Goal: Check status: Check status

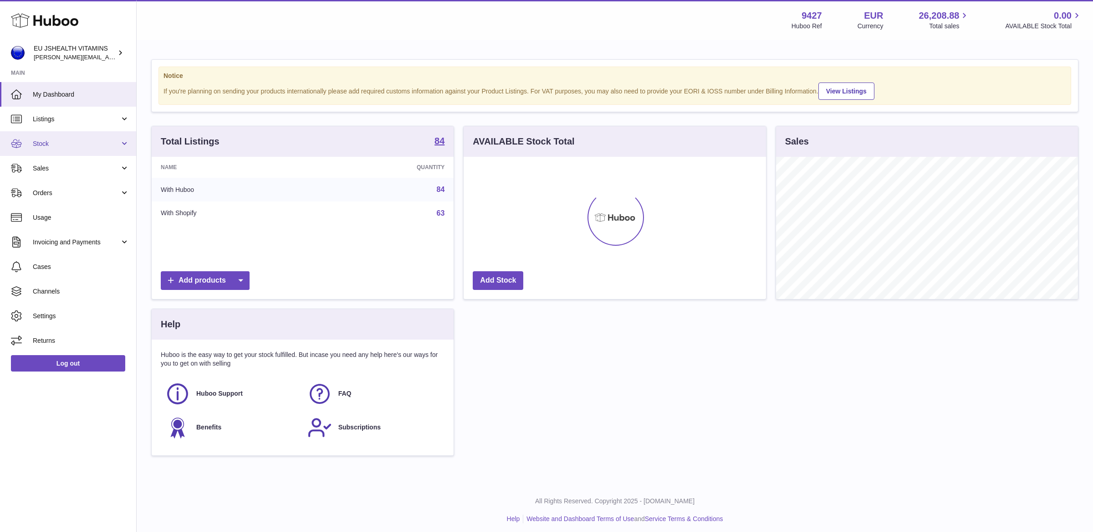
scroll to position [142, 302]
drag, startPoint x: 82, startPoint y: 138, endPoint x: 81, endPoint y: 154, distance: 15.1
click at [82, 139] on span "Stock" at bounding box center [76, 143] width 87 height 9
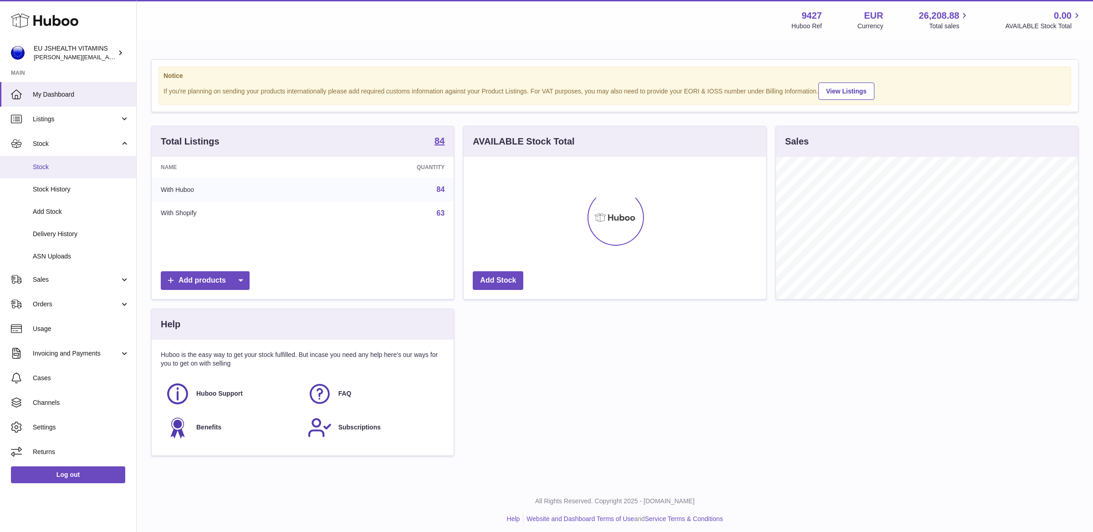
click at [81, 163] on span "Stock" at bounding box center [81, 167] width 97 height 9
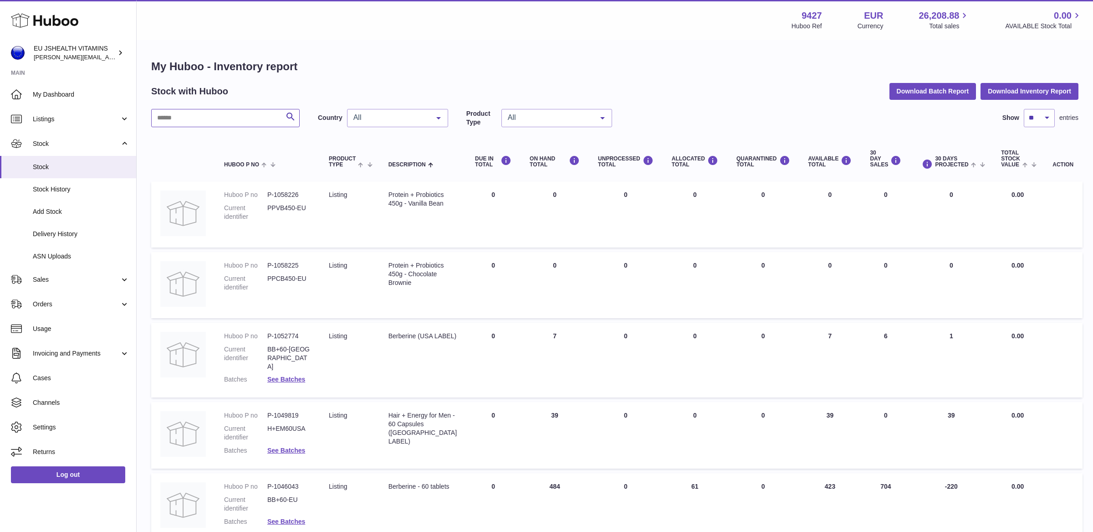
click at [189, 119] on input "text" at bounding box center [225, 118] width 149 height 18
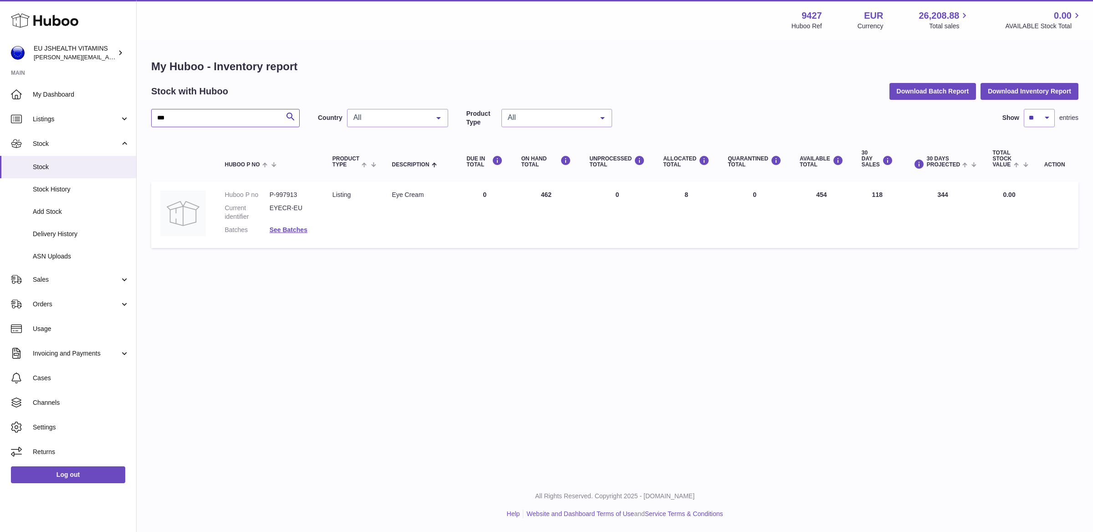
type input "***"
drag, startPoint x: 826, startPoint y: 195, endPoint x: 810, endPoint y: 195, distance: 15.5
click at [810, 195] on td "AVAILABLE Total 454" at bounding box center [822, 214] width 62 height 67
click at [77, 472] on link "Log out" at bounding box center [68, 474] width 114 height 16
